Goal: Obtain resource: Obtain resource

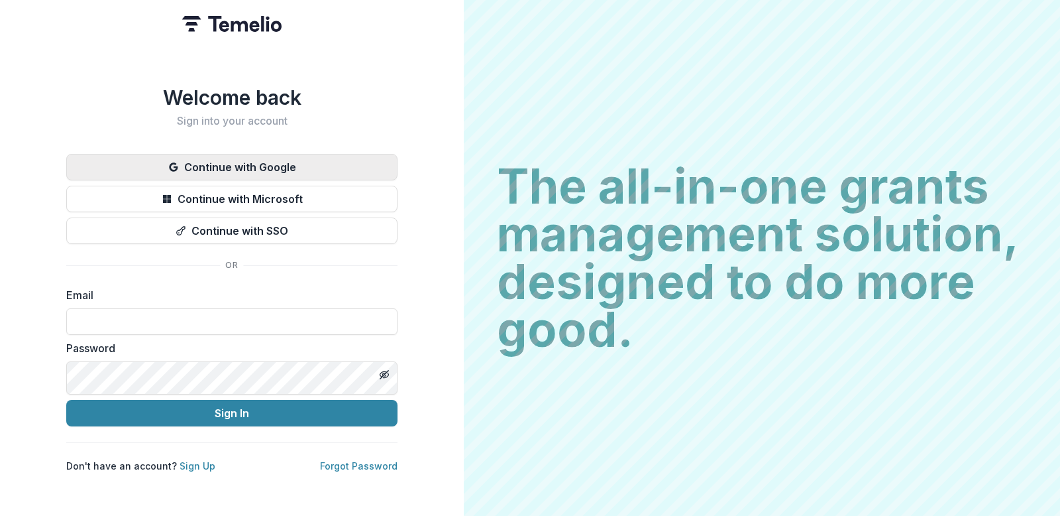
click at [230, 161] on button "Continue with Google" at bounding box center [231, 167] width 331 height 27
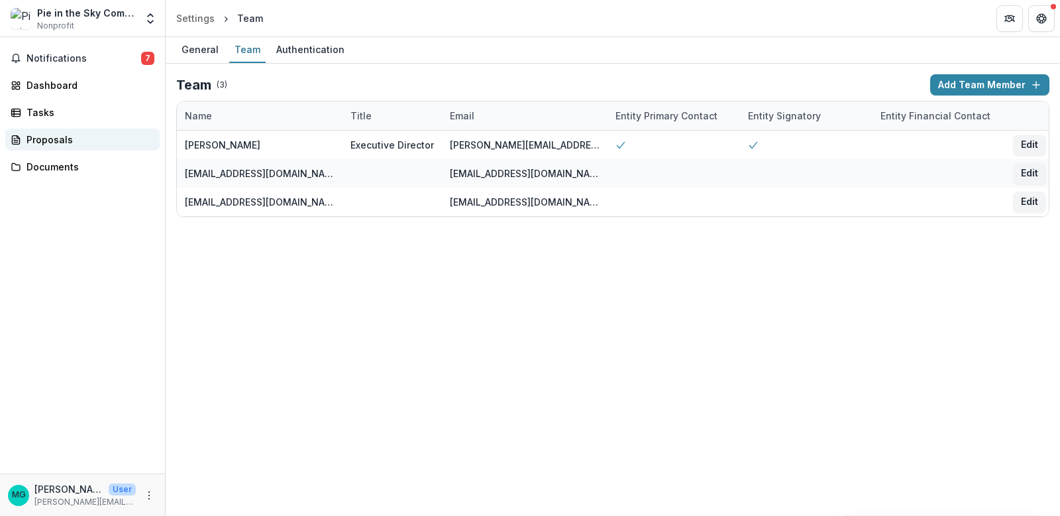
click at [52, 146] on div "Proposals" at bounding box center [88, 140] width 123 height 14
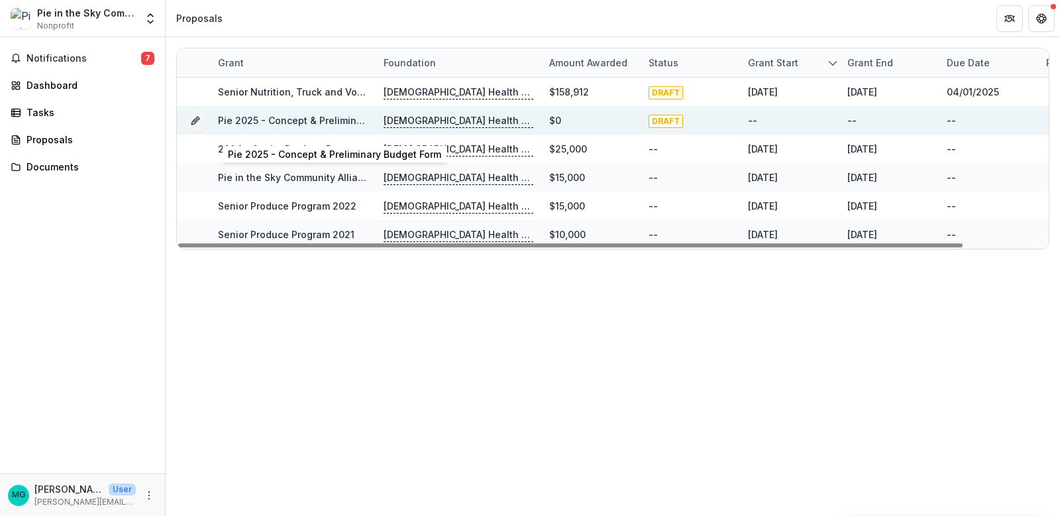
click at [317, 126] on link "Pie 2025 - Concept & Preliminary Budget Form" at bounding box center [324, 120] width 213 height 11
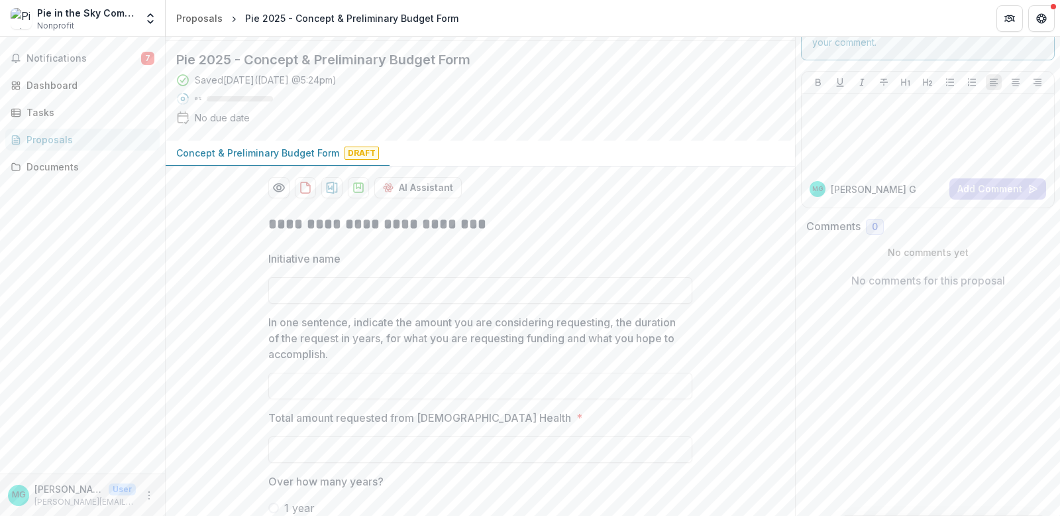
scroll to position [109, 0]
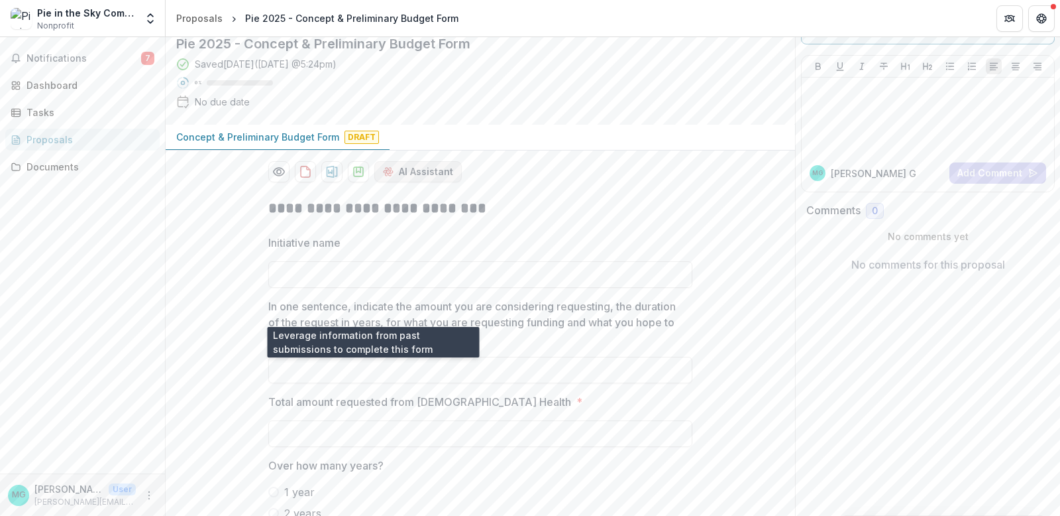
click at [397, 182] on button "AI Assistant" at bounding box center [417, 171] width 87 height 21
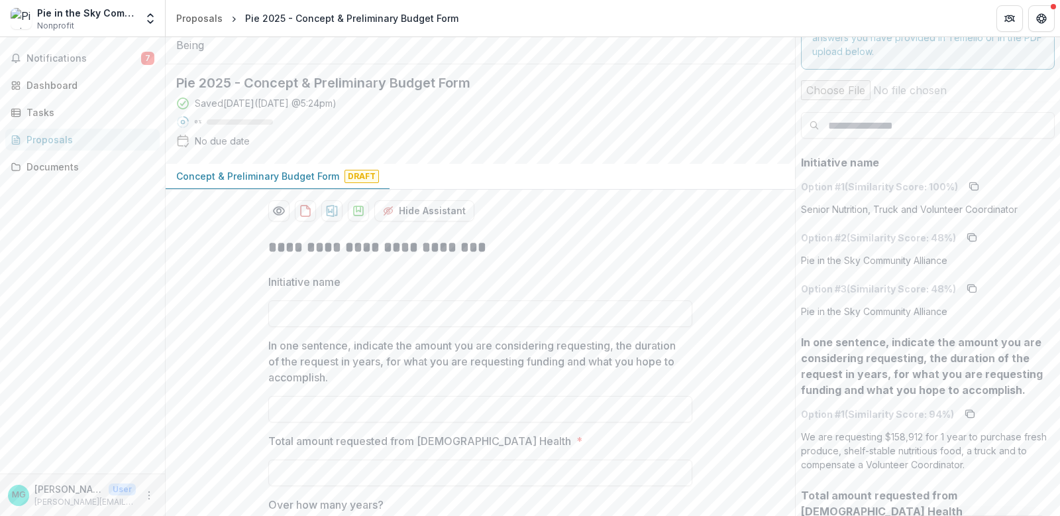
scroll to position [71, 0]
click at [327, 216] on icon "download-proposal" at bounding box center [332, 210] width 11 height 12
click at [337, 182] on p "Concept & Preliminary Budget Form" at bounding box center [257, 175] width 163 height 14
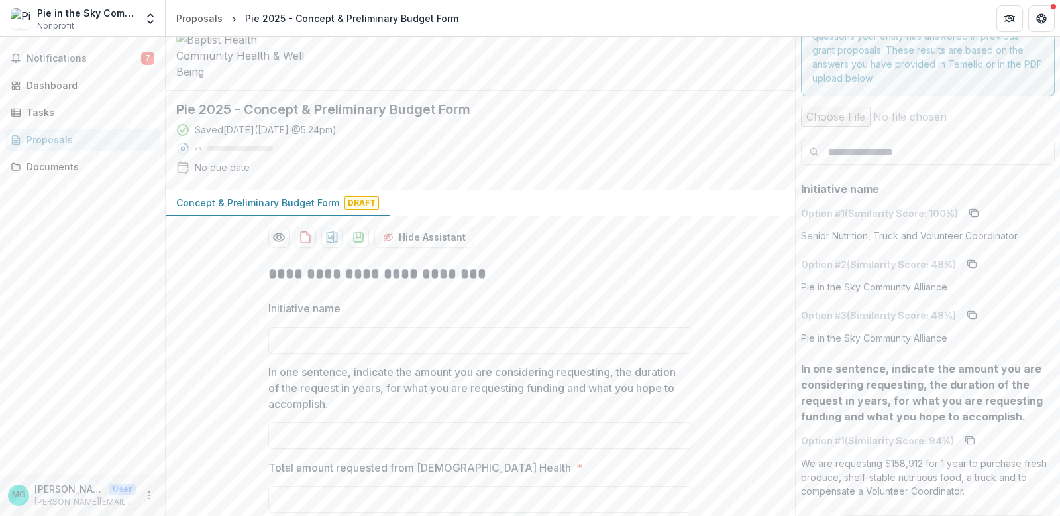
scroll to position [58, 0]
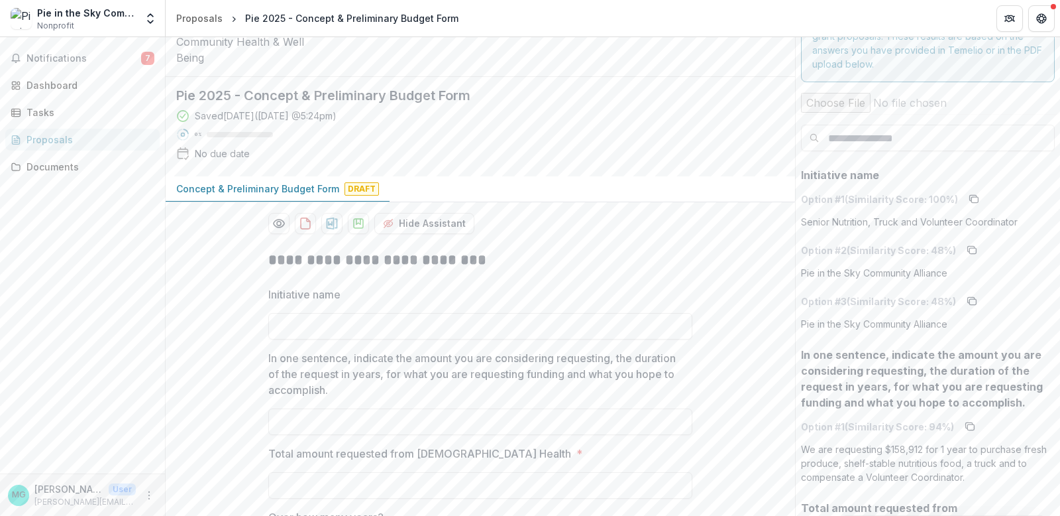
click at [379, 196] on span "Draft" at bounding box center [362, 188] width 34 height 13
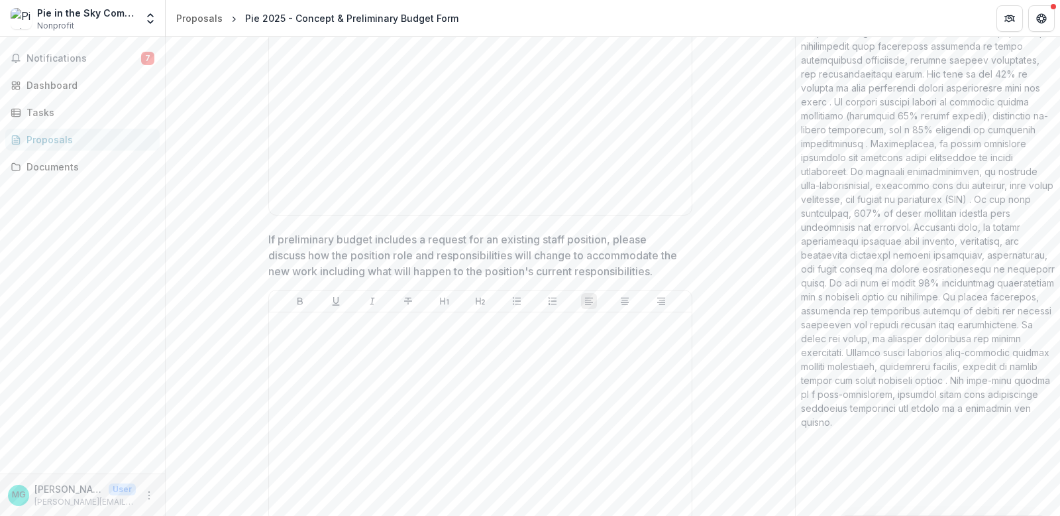
scroll to position [2476, 0]
